Goal: Task Accomplishment & Management: Use online tool/utility

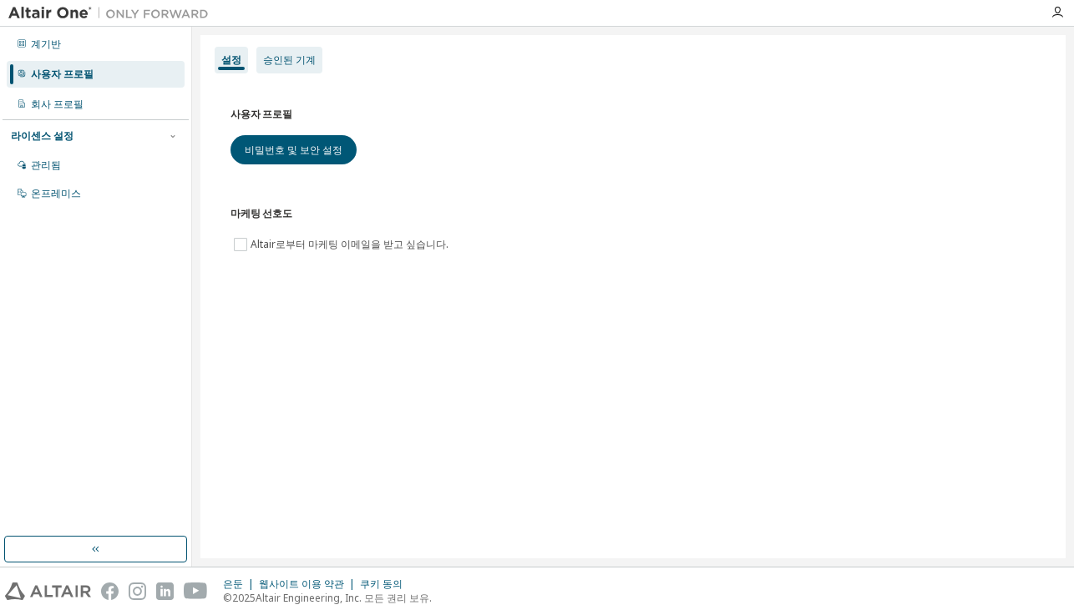
click at [268, 58] on font "승인된 기계" at bounding box center [289, 60] width 53 height 14
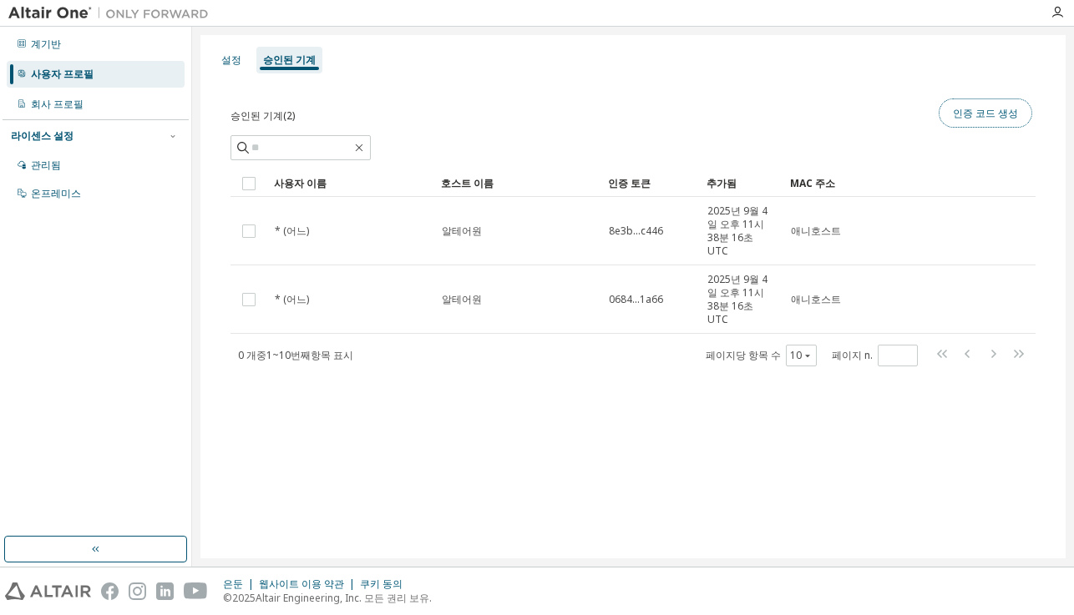
click at [980, 114] on font "인증 코드 생성" at bounding box center [985, 113] width 65 height 14
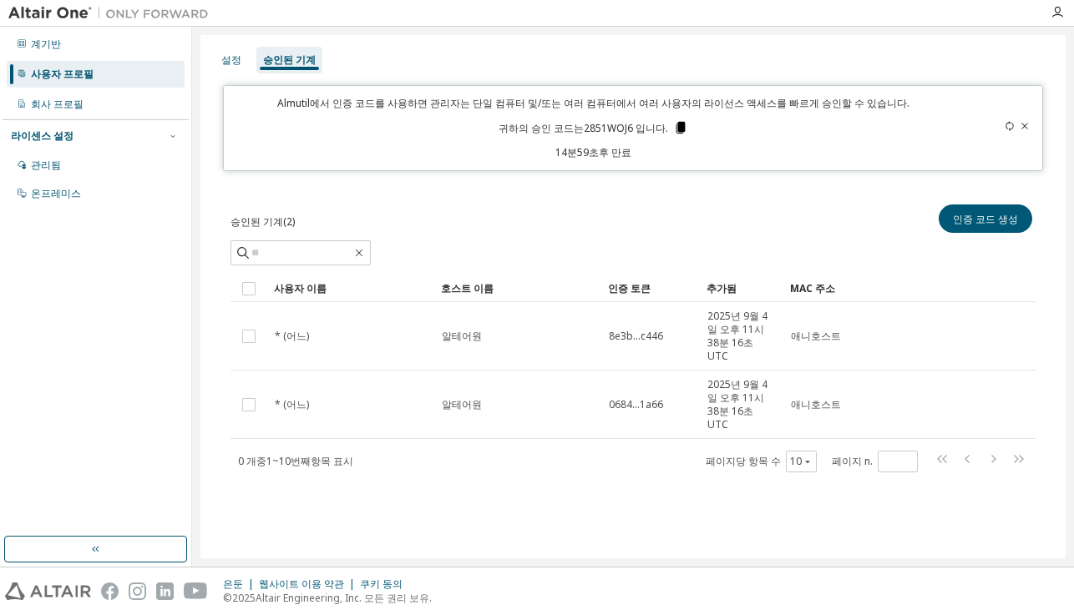
click at [681, 129] on icon at bounding box center [680, 127] width 15 height 15
click at [874, 65] on div "설정 승인된 기계" at bounding box center [632, 60] width 845 height 30
